Goal: Navigation & Orientation: Find specific page/section

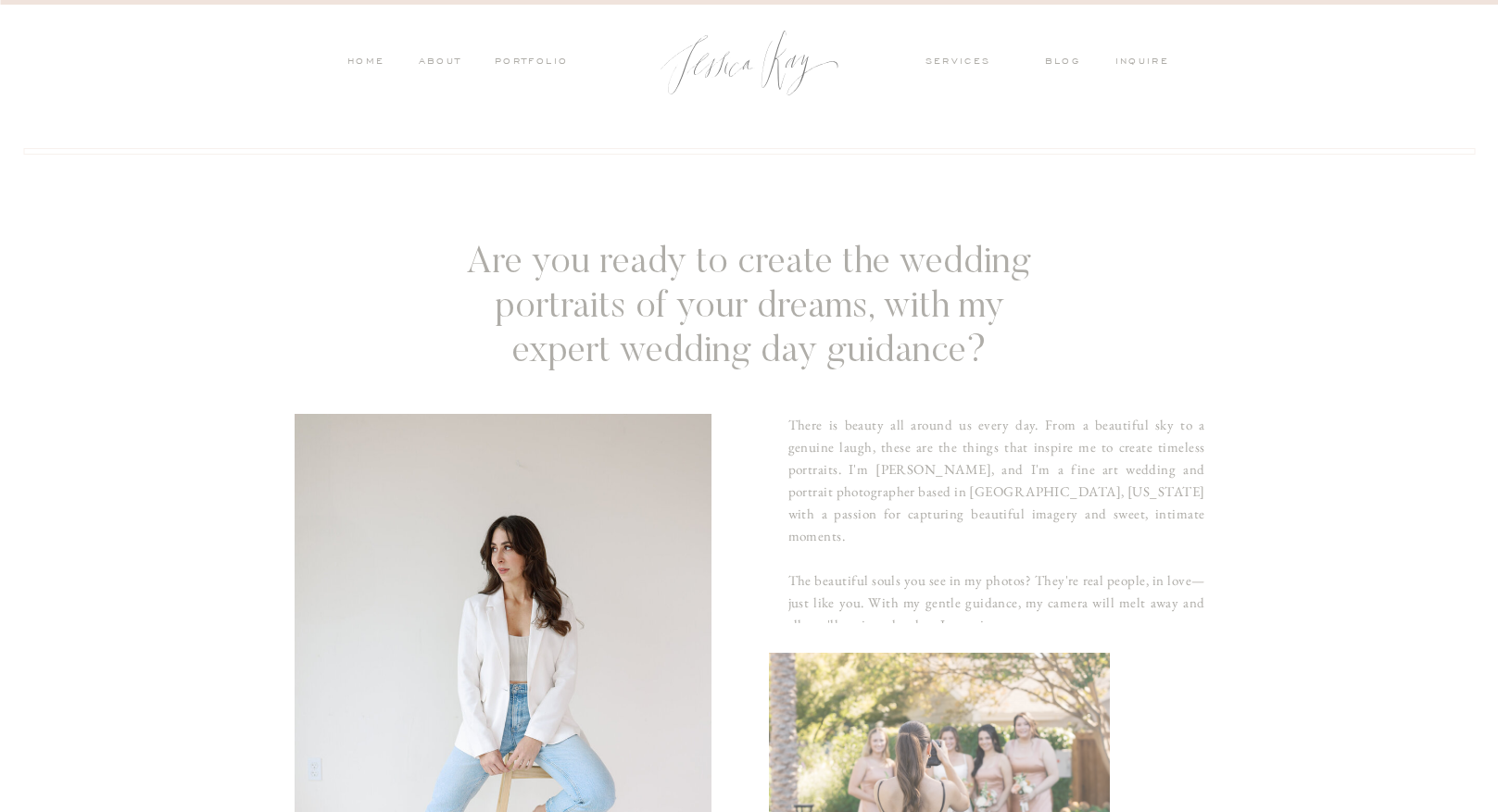
click at [1058, 60] on nav "blog" at bounding box center [1069, 63] width 48 height 17
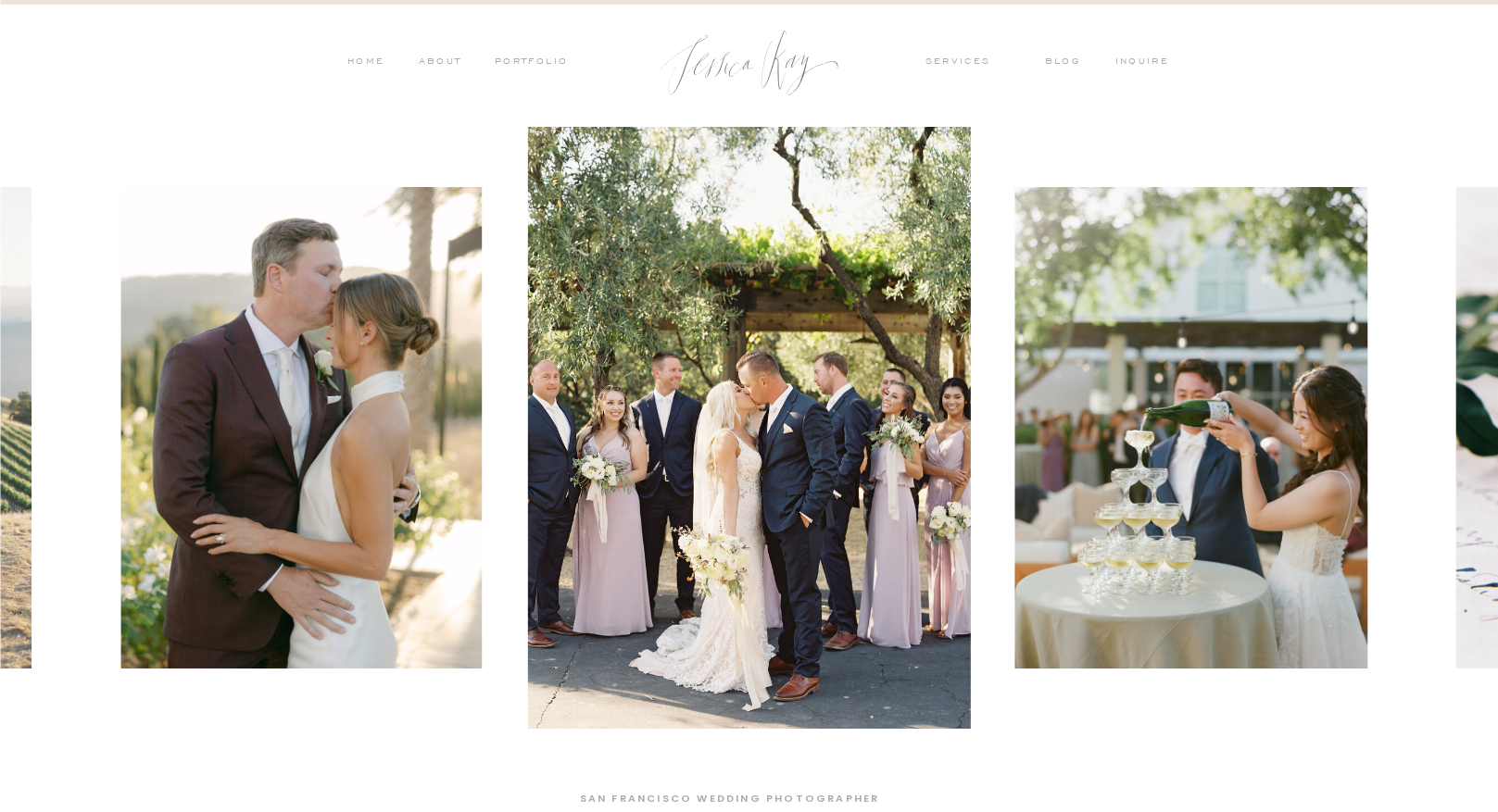
click at [1065, 58] on nav "blog" at bounding box center [1069, 63] width 48 height 17
